Goal: Find contact information: Find contact information

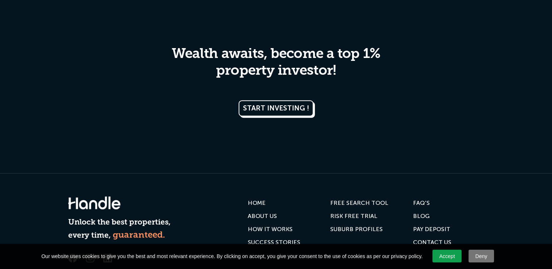
scroll to position [3238, 0]
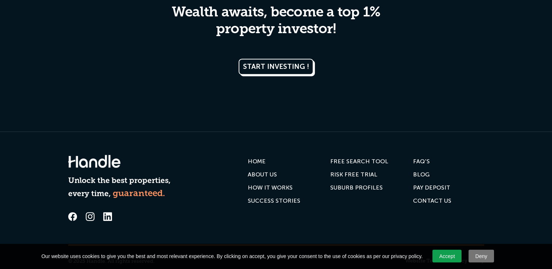
click at [425, 197] on div "Contact us" at bounding box center [432, 200] width 38 height 7
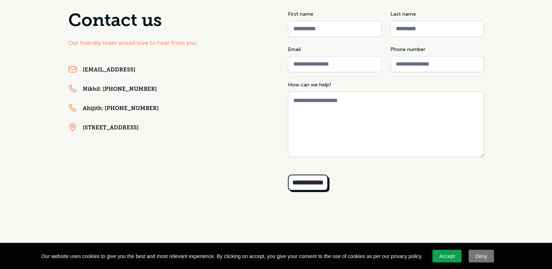
scroll to position [73, 0]
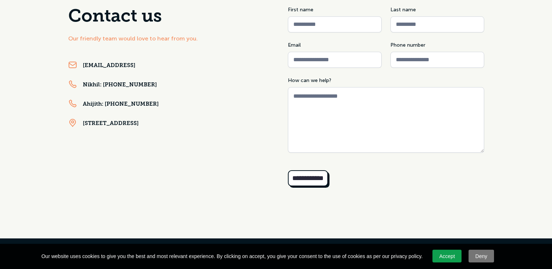
drag, startPoint x: 145, startPoint y: 65, endPoint x: 100, endPoint y: 128, distance: 77.5
click at [96, 152] on div "**********" at bounding box center [276, 102] width 416 height 192
drag, startPoint x: 161, startPoint y: 66, endPoint x: 80, endPoint y: 70, distance: 81.1
click at [80, 70] on div "[EMAIL_ADDRESS]" at bounding box center [166, 66] width 196 height 11
copy link "[EMAIL_ADDRESS]"
